Goal: Use online tool/utility: Utilize a website feature to perform a specific function

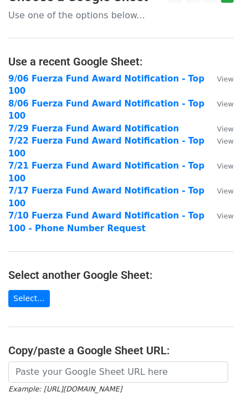
scroll to position [20, 0]
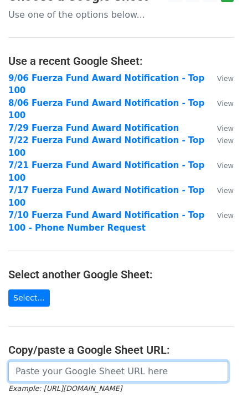
click at [63, 361] on input "url" at bounding box center [118, 371] width 220 height 21
paste input "https://docs.google.com/spreadsheets/d/1ucv9iifBXaGivrmSpQ2AV0tIQjfsvZVvr-DWAj-…"
type input "https://docs.google.com/spreadsheets/d/1ucv9iifBXaGivrmSpQ2AV0tIQjfsvZVvr-DWAj-…"
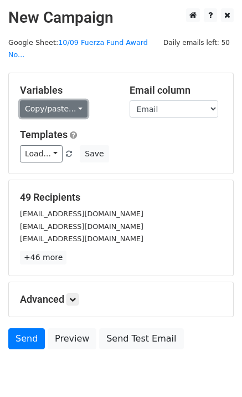
click at [70, 100] on link "Copy/paste..." at bounding box center [54, 108] width 68 height 17
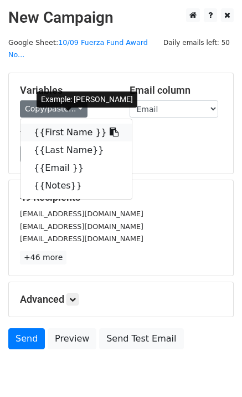
click at [67, 124] on link "{{First Name }}" at bounding box center [76, 133] width 111 height 18
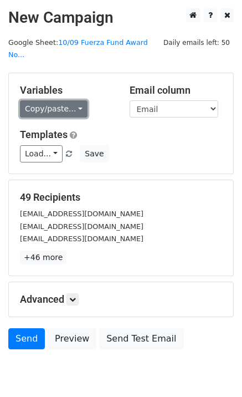
click at [49, 100] on link "Copy/paste..." at bounding box center [54, 108] width 68 height 17
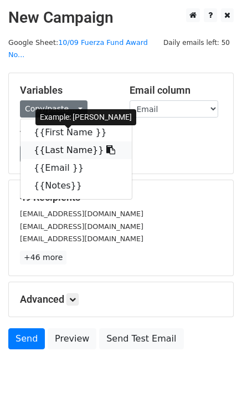
click at [70, 143] on link "{{Last Name}}" at bounding box center [76, 150] width 111 height 18
